Goal: Go to known website: Go to known website

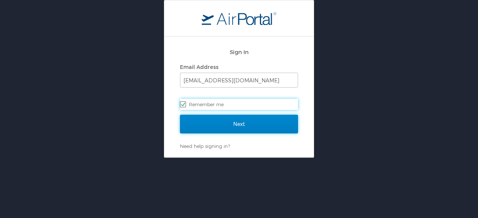
click at [226, 128] on input "Next" at bounding box center [239, 124] width 118 height 19
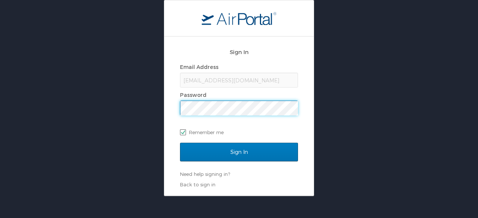
click at [180, 143] on input "Sign In" at bounding box center [239, 152] width 118 height 19
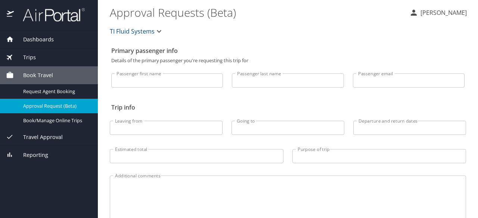
click at [433, 12] on p "[PERSON_NAME]" at bounding box center [442, 12] width 49 height 9
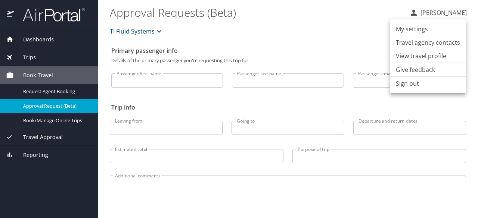
click at [60, 124] on div at bounding box center [239, 109] width 478 height 218
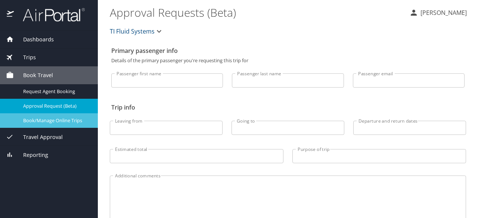
click at [53, 119] on span "Book/Manage Online Trips" at bounding box center [56, 120] width 66 height 7
